Goal: Information Seeking & Learning: Compare options

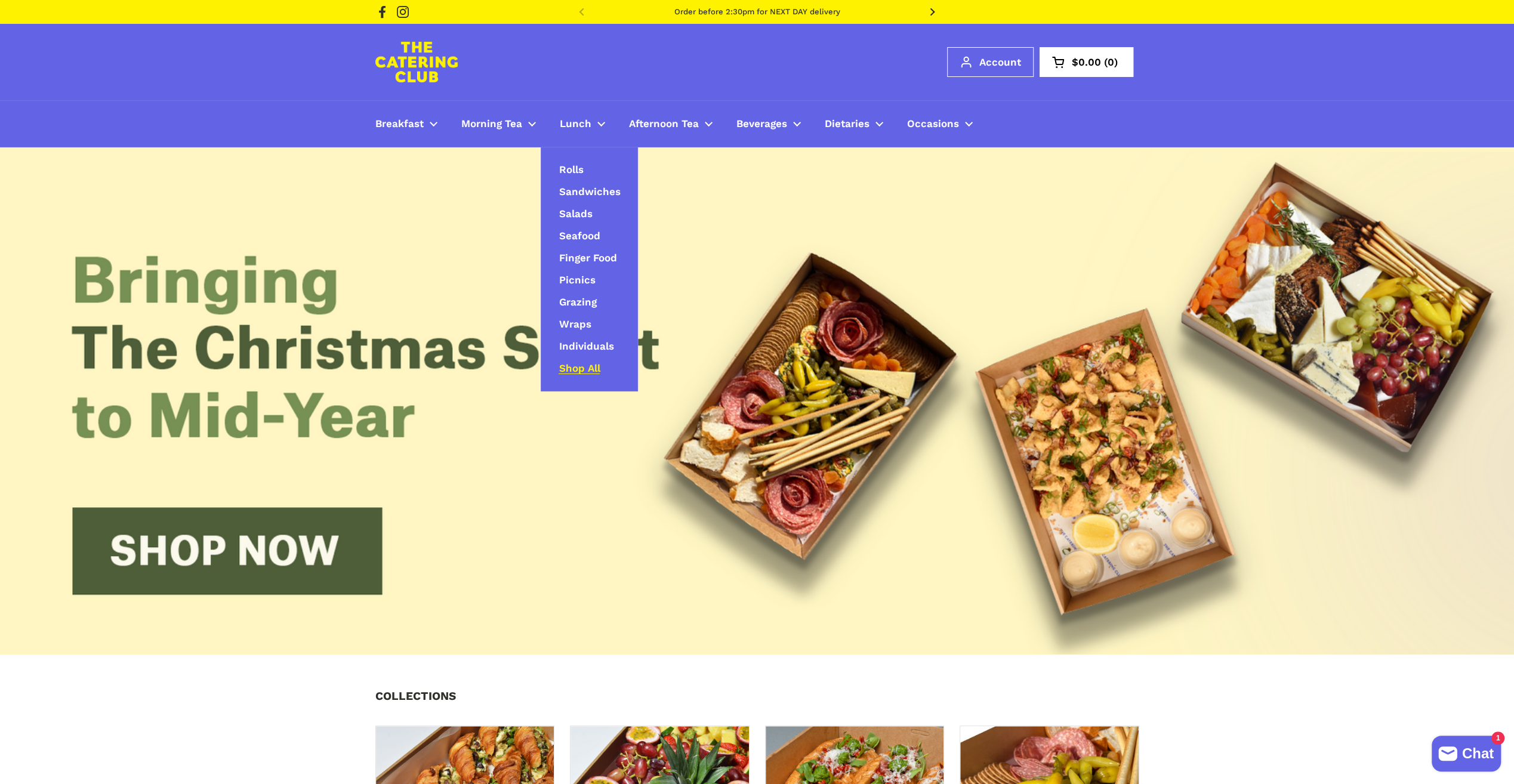
click at [569, 366] on span "Shop All" at bounding box center [579, 369] width 41 height 14
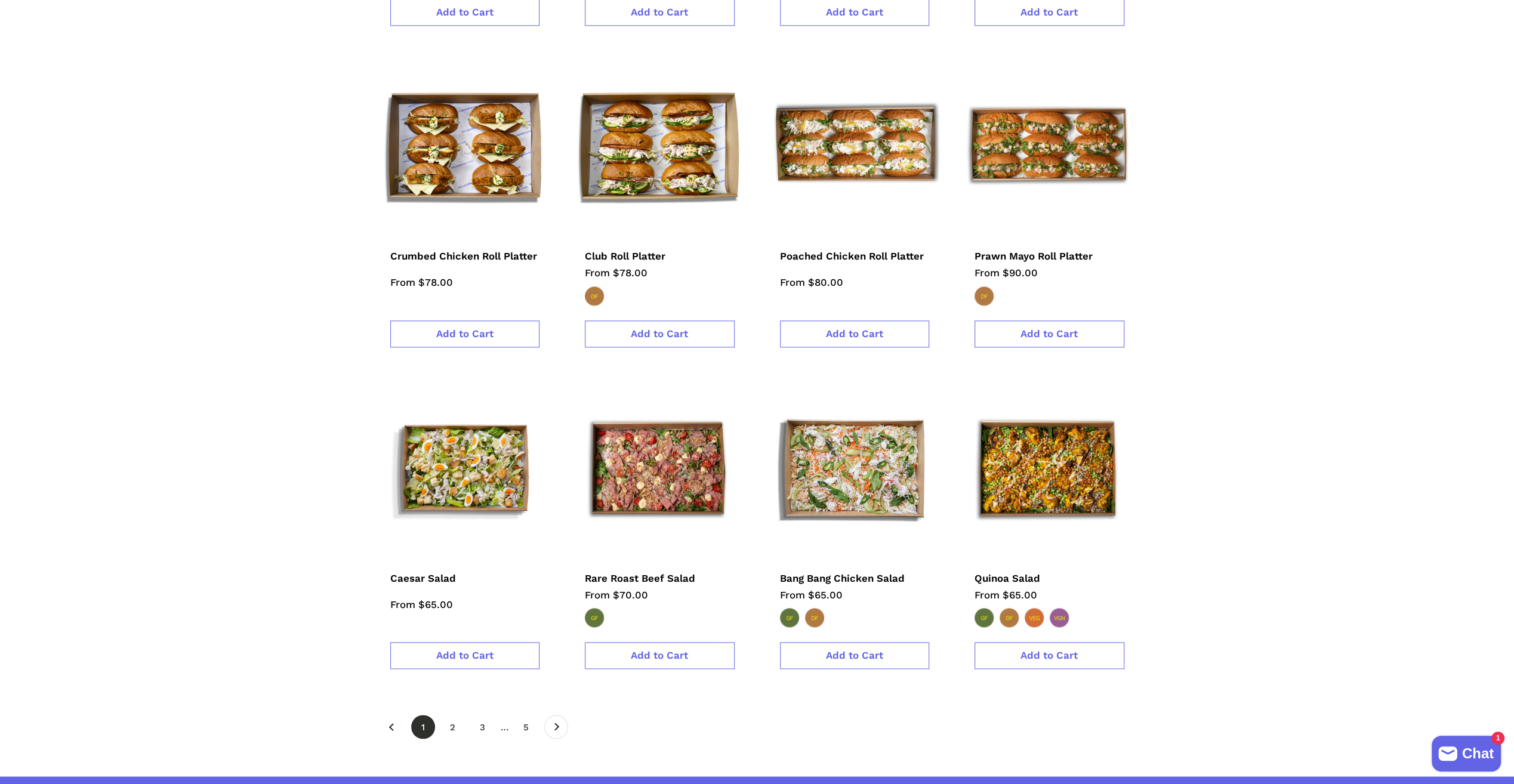
scroll to position [1670, 0]
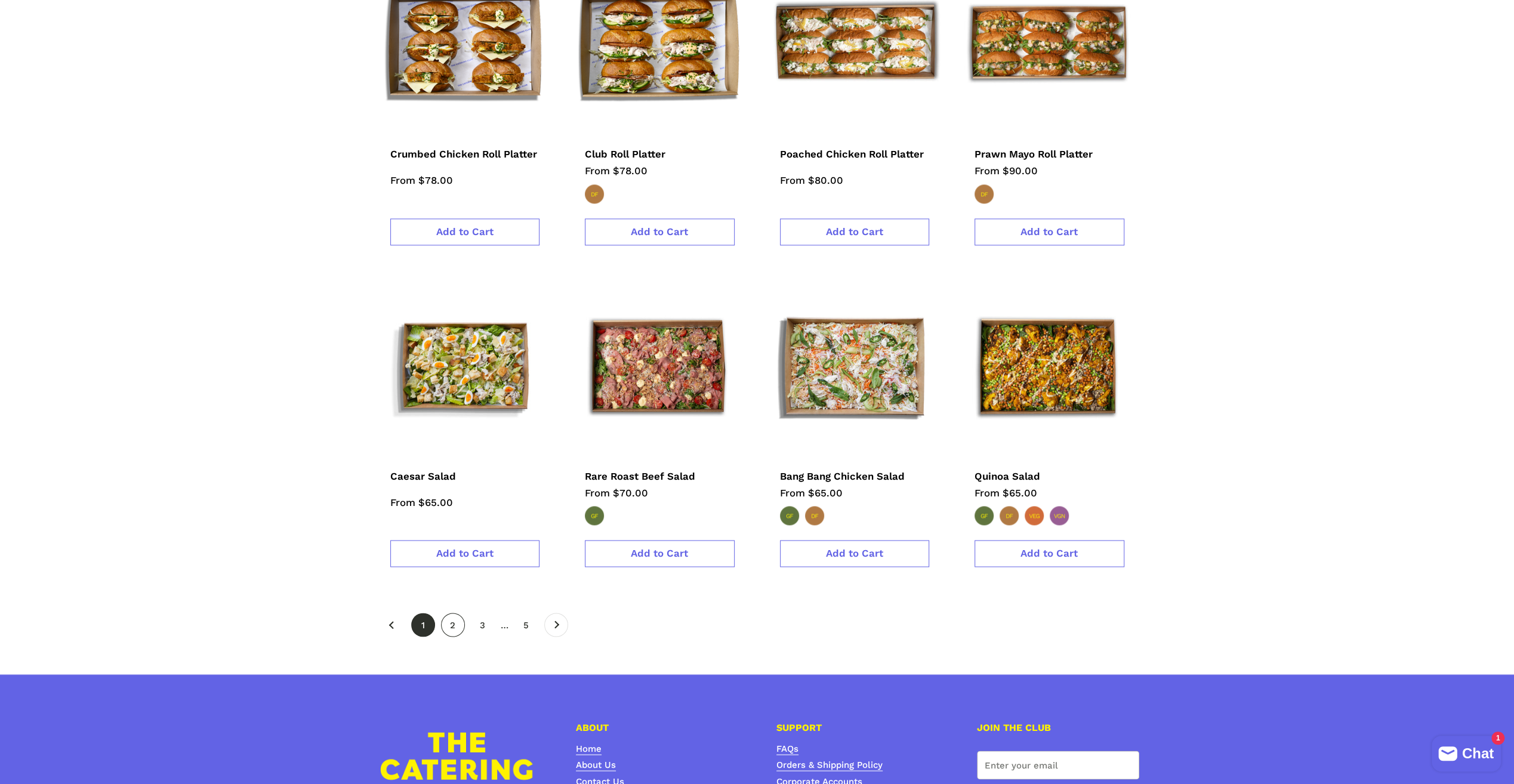
click at [453, 613] on link "page 2" at bounding box center [453, 624] width 24 height 24
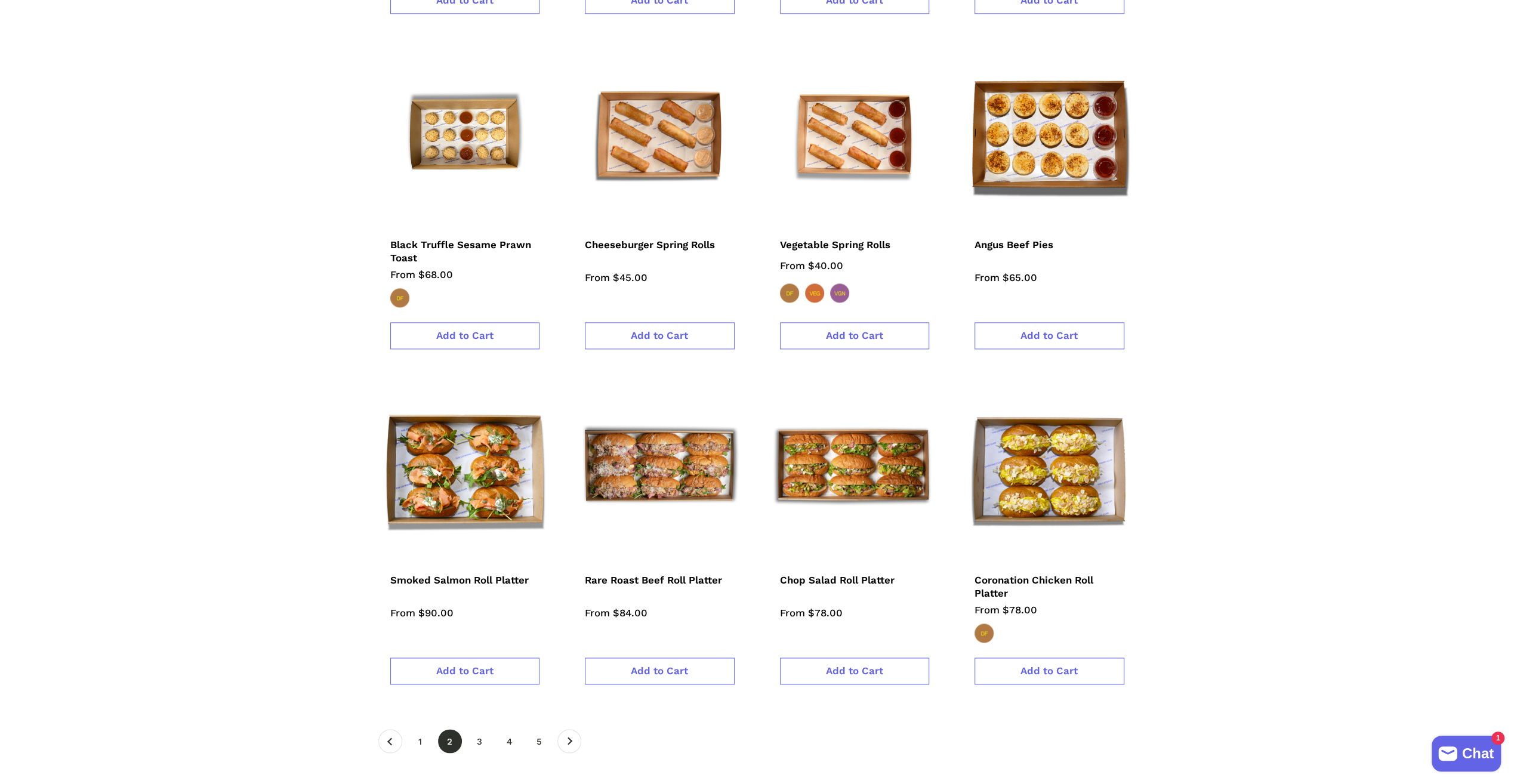
scroll to position [1610, 0]
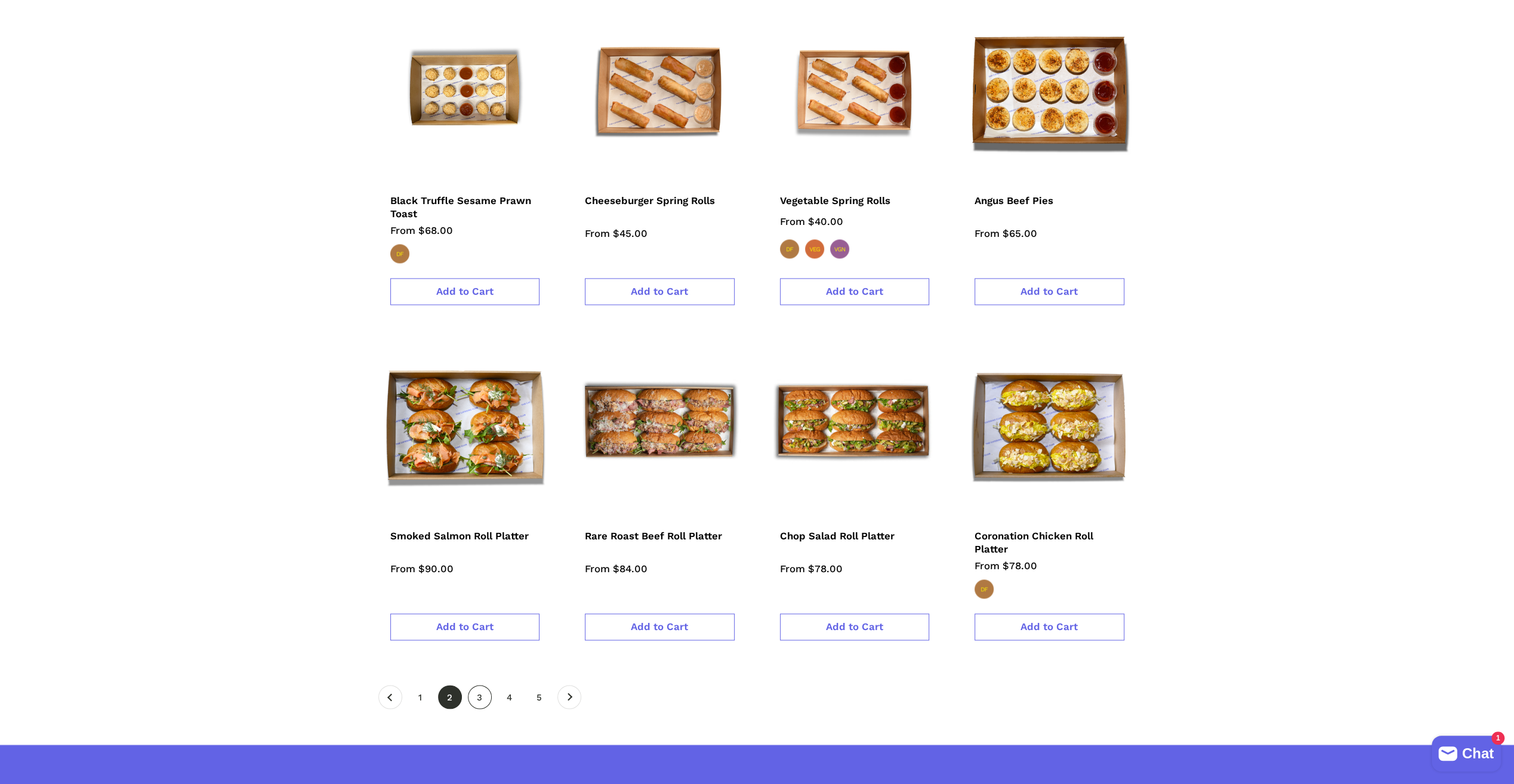
click at [486, 684] on link "page 3" at bounding box center [480, 696] width 24 height 24
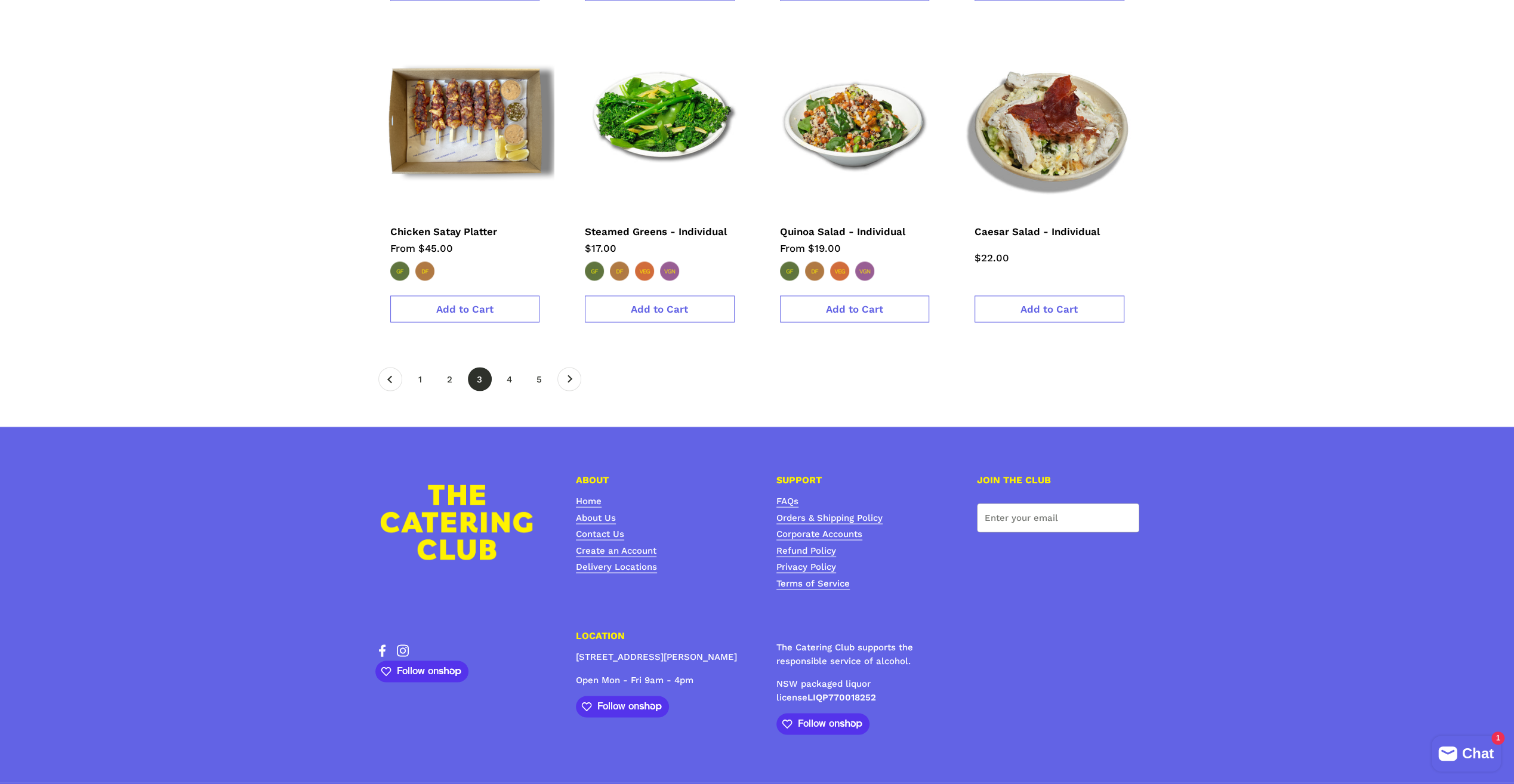
scroll to position [1979, 0]
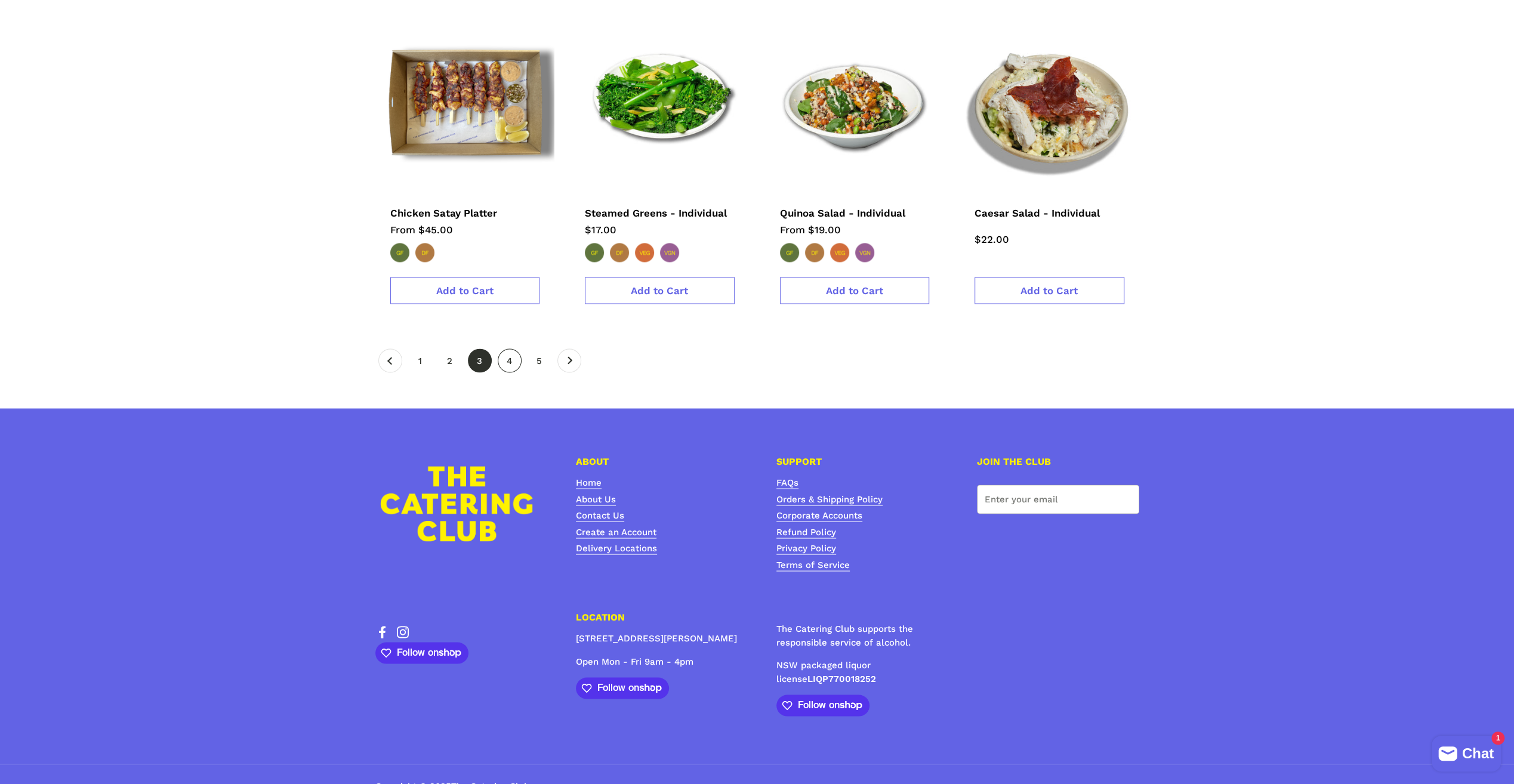
click at [513, 348] on link "page 4" at bounding box center [509, 360] width 24 height 24
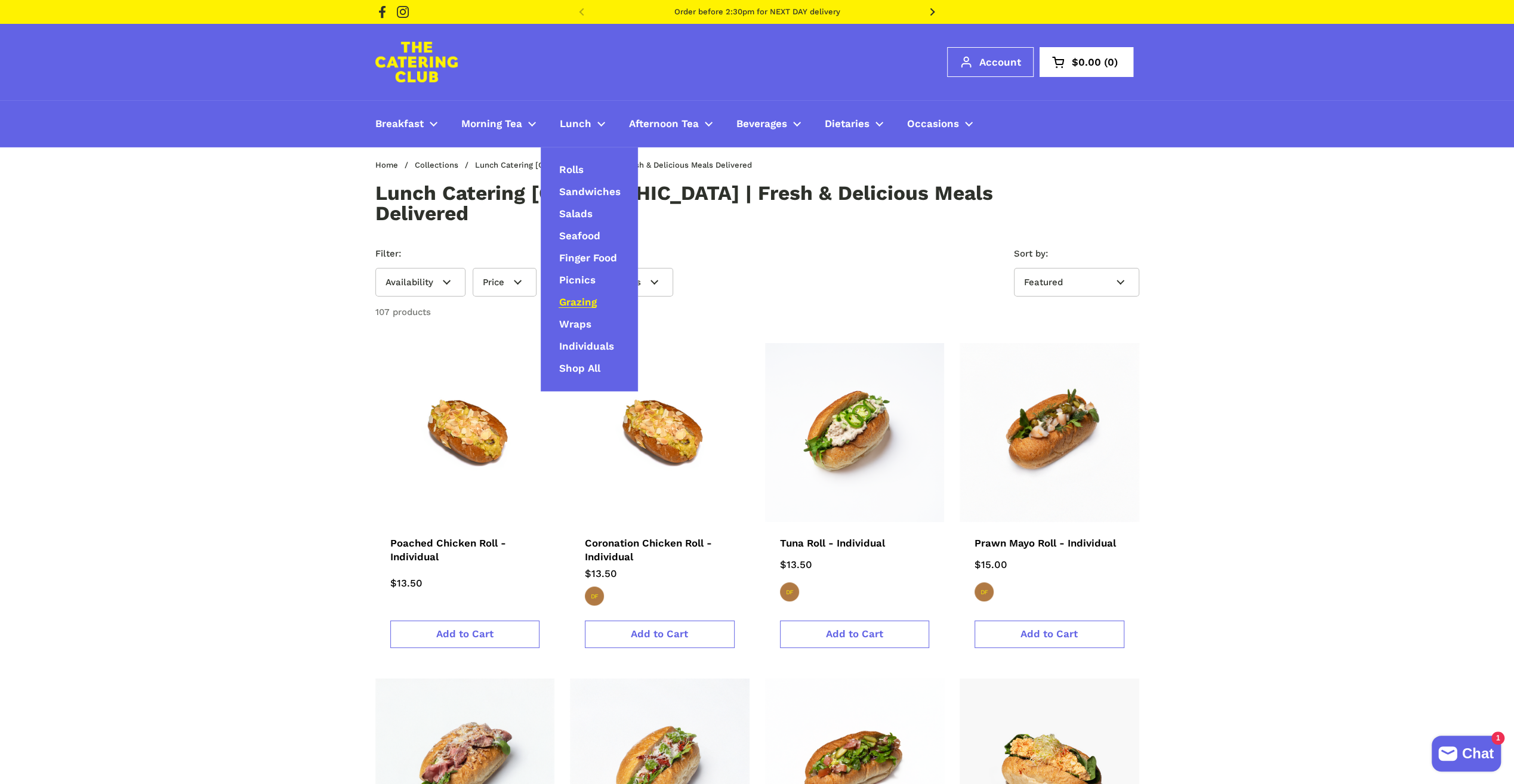
click at [571, 296] on span "Grazing" at bounding box center [577, 302] width 37 height 14
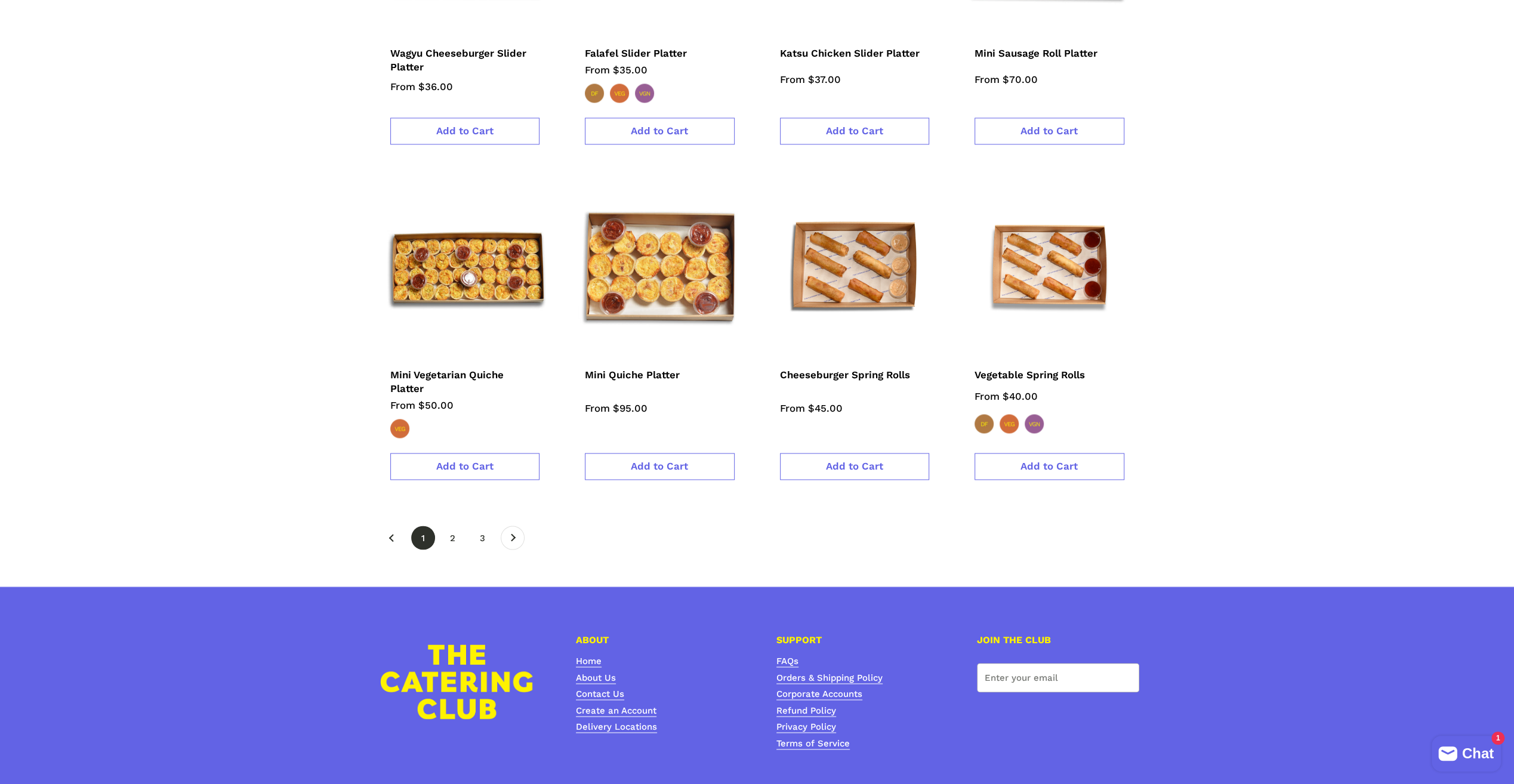
scroll to position [1849, 0]
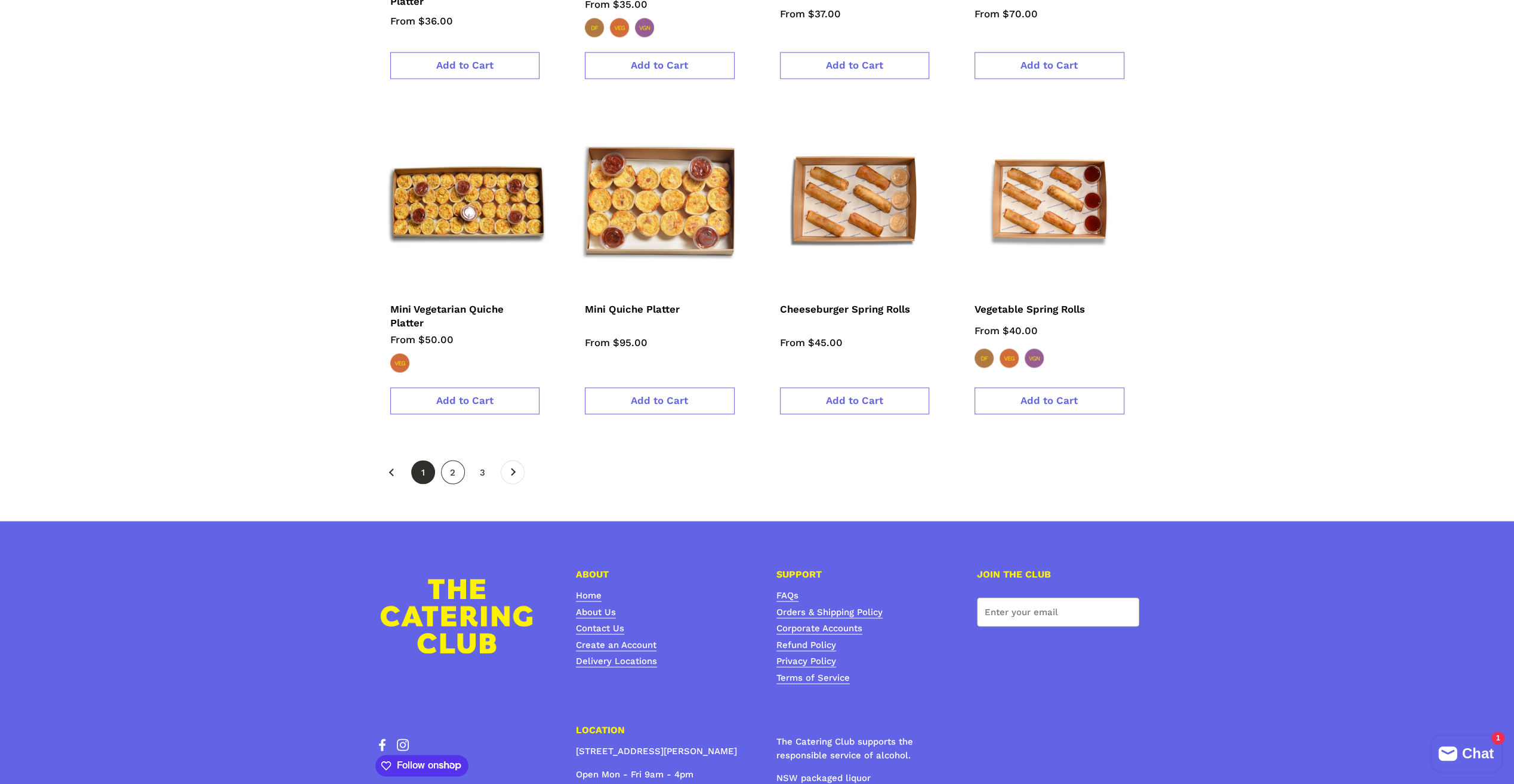
click at [448, 465] on link "page 2" at bounding box center [453, 471] width 24 height 24
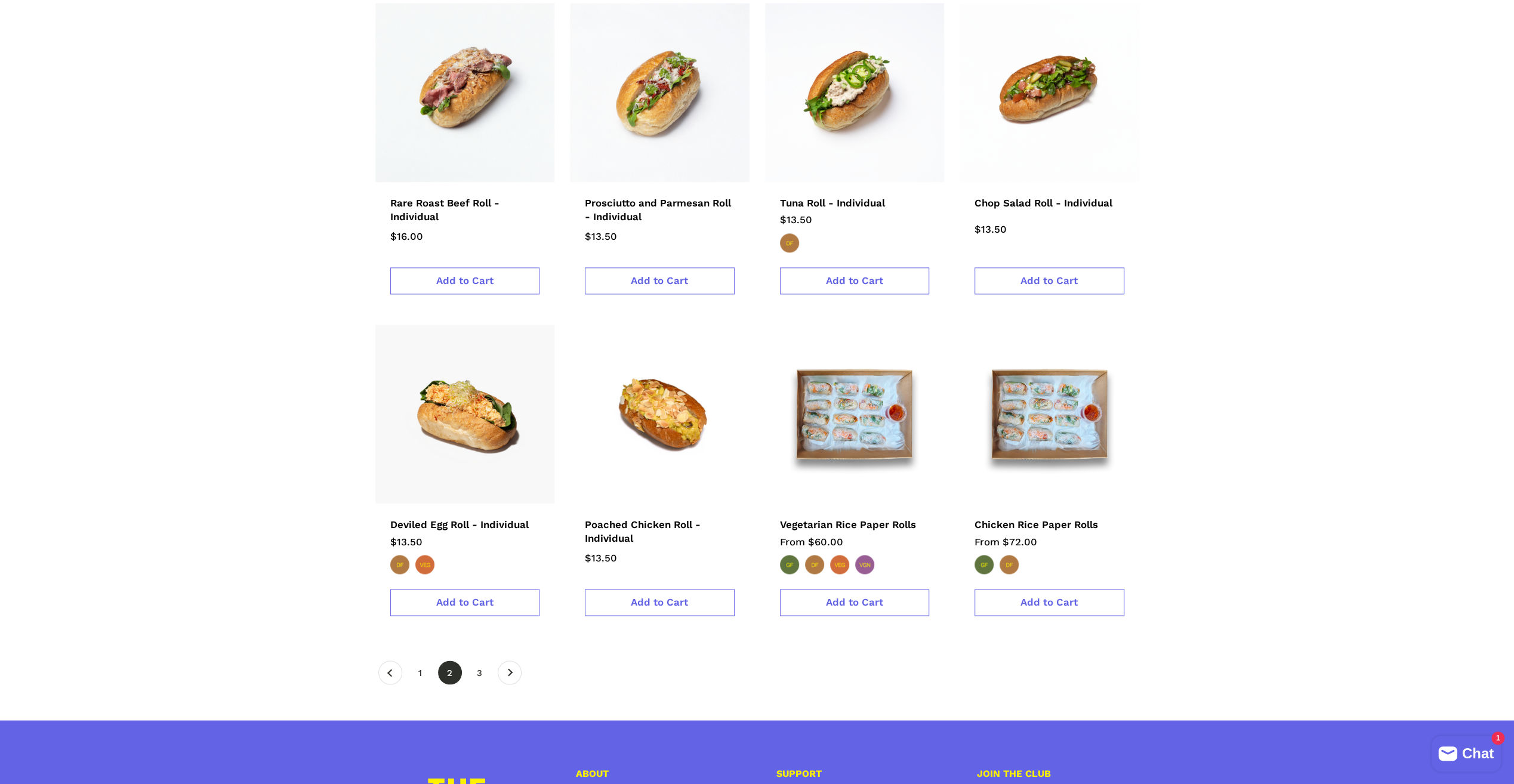
scroll to position [1610, 0]
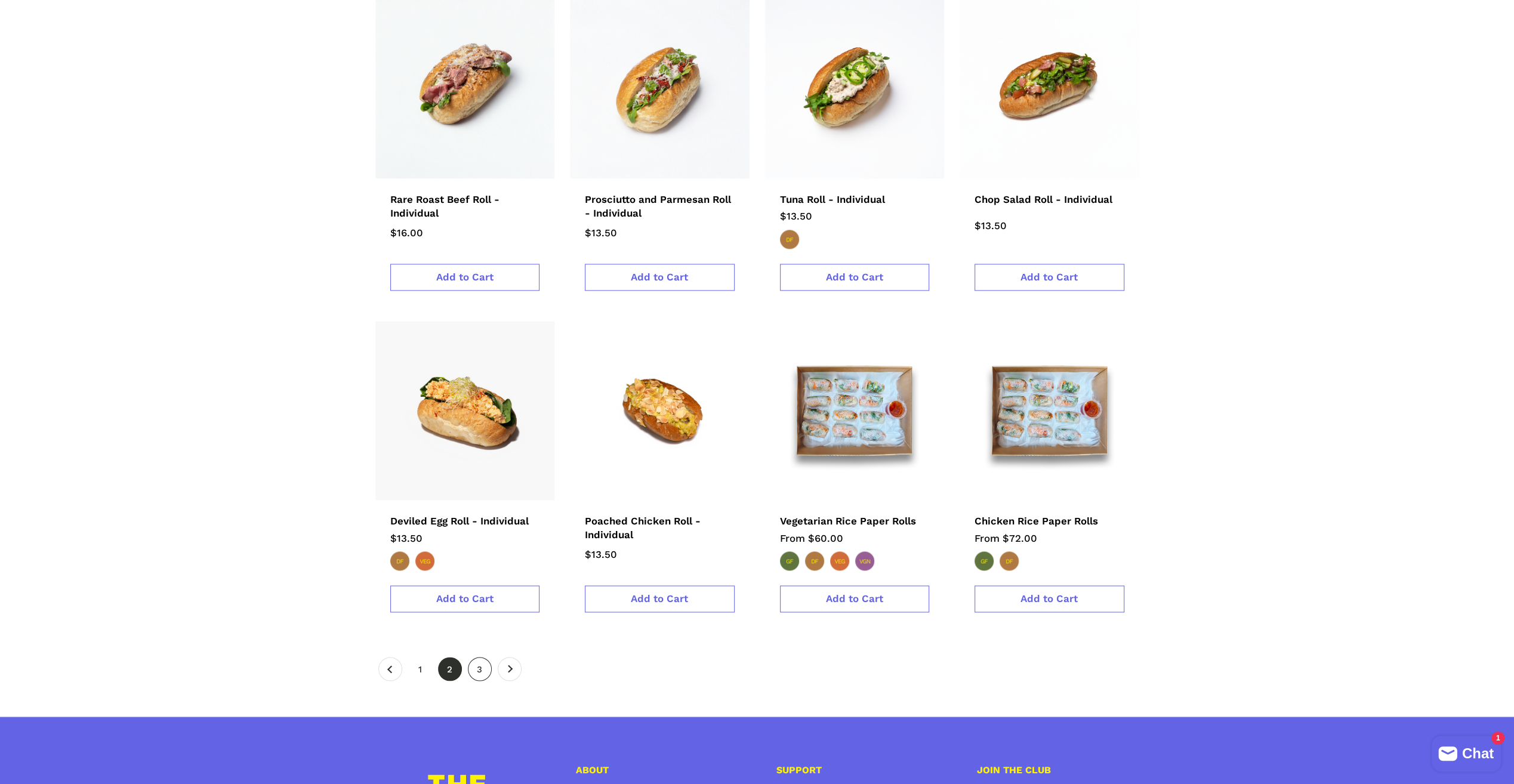
click at [478, 662] on link "page 3" at bounding box center [480, 668] width 24 height 24
